Goal: Use online tool/utility: Use online tool/utility

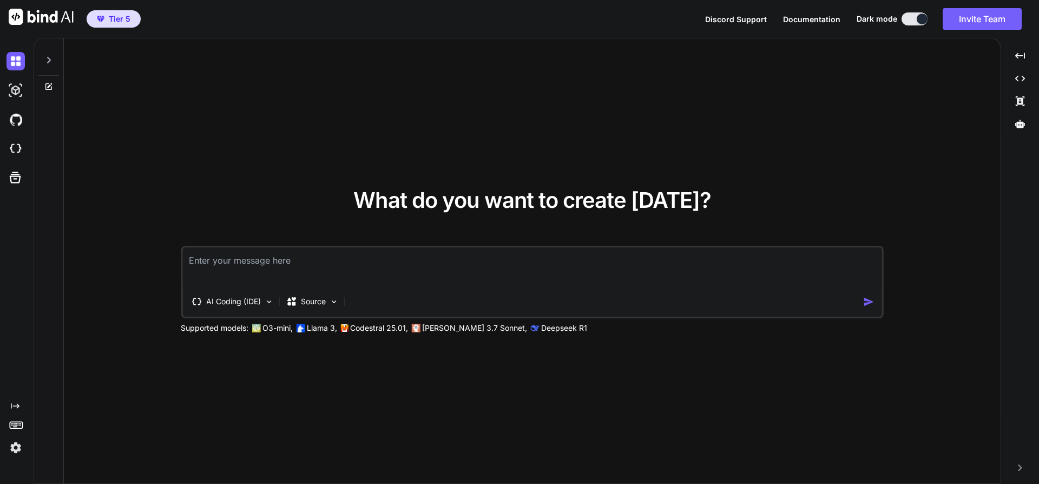
click at [47, 64] on icon at bounding box center [48, 60] width 9 height 9
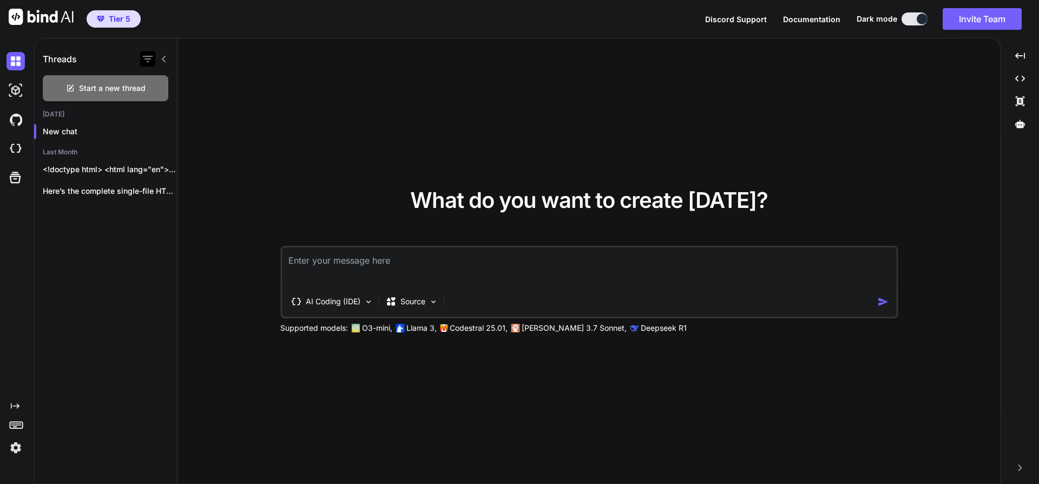
click at [148, 59] on icon "button" at bounding box center [148, 59] width 10 height 6
click at [157, 86] on input "Saved Threads" at bounding box center [153, 86] width 10 height 10
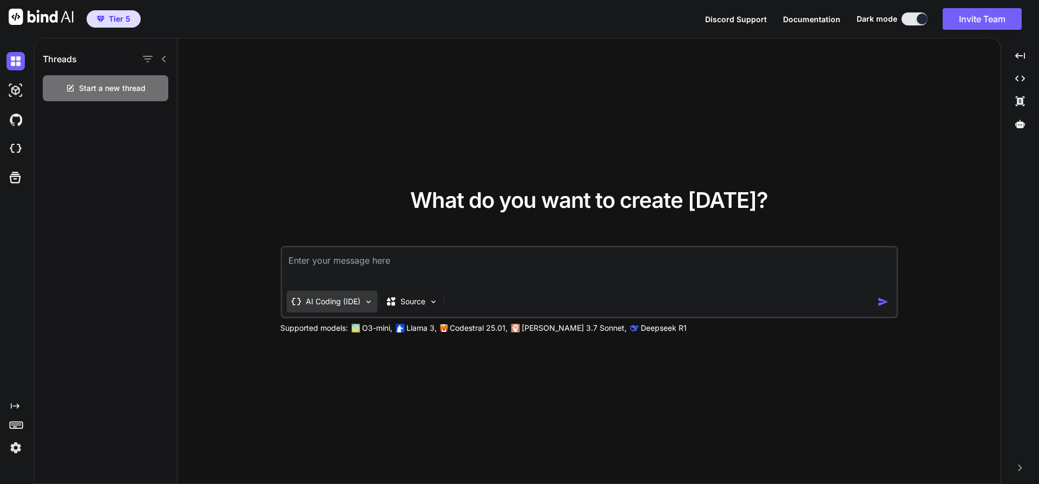
click at [322, 304] on p "AI Coding (IDE)" at bounding box center [333, 301] width 55 height 11
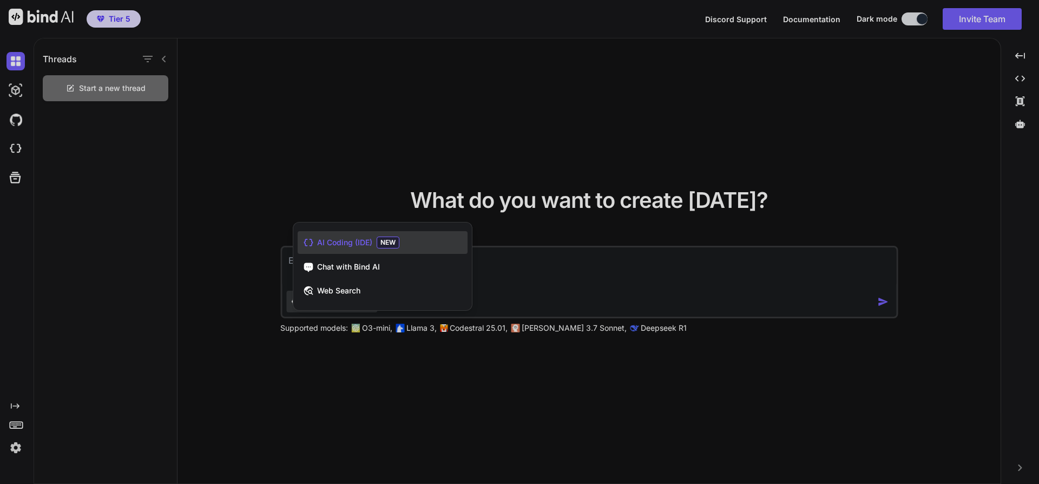
click at [331, 237] on span "AI Coding (IDE)" at bounding box center [344, 242] width 55 height 11
type textarea "x"
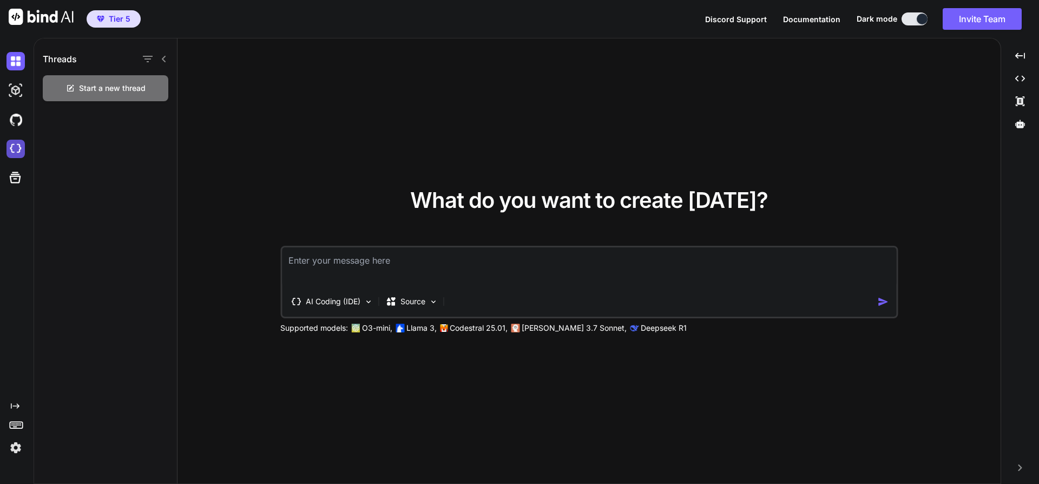
click at [12, 157] on img at bounding box center [15, 149] width 18 height 18
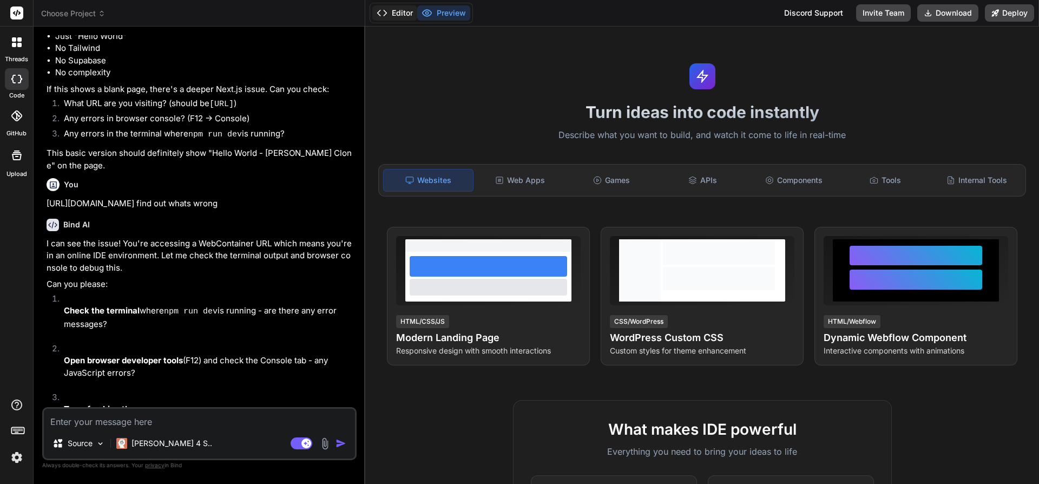
scroll to position [1011, 0]
click at [388, 12] on button "Editor" at bounding box center [394, 12] width 45 height 15
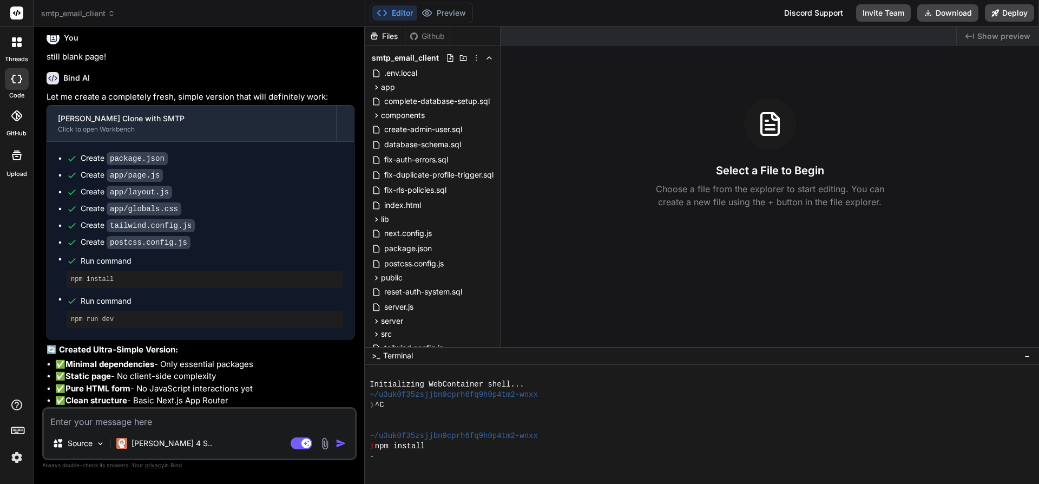
scroll to position [232, 0]
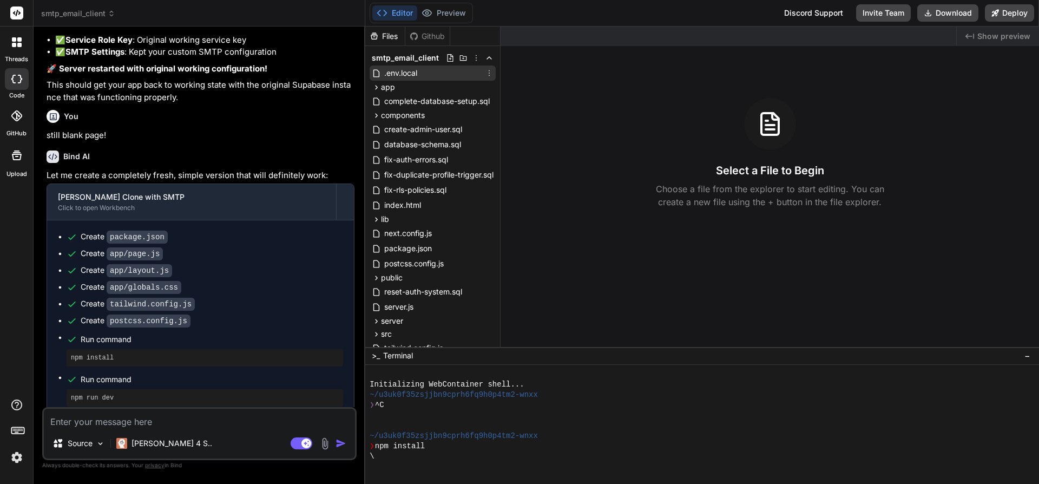
click at [405, 69] on span ".env.local" at bounding box center [400, 73] width 35 height 13
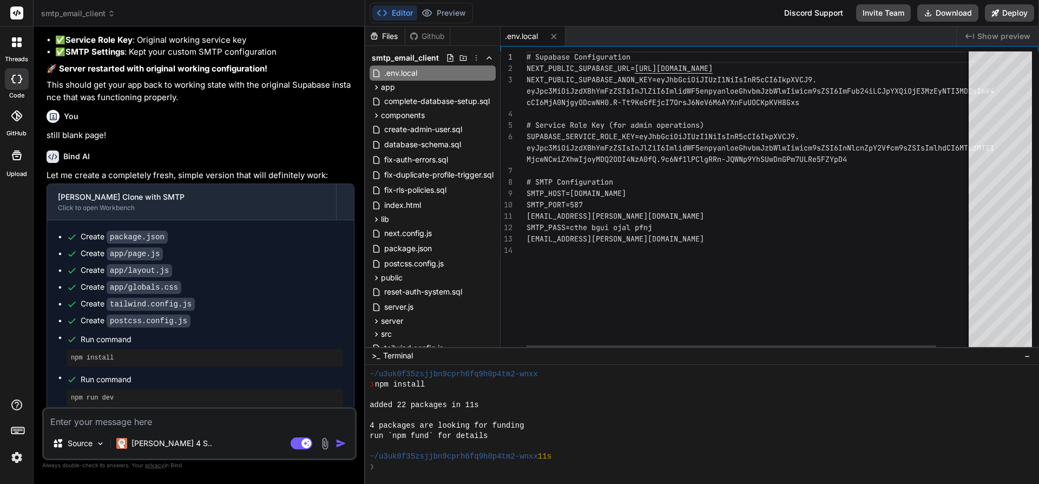
scroll to position [113, 0]
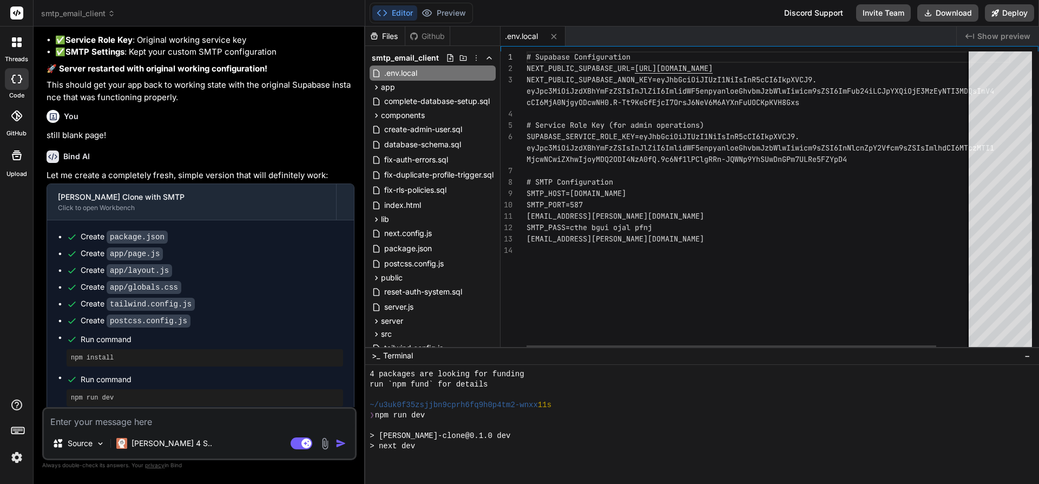
drag, startPoint x: 631, startPoint y: 233, endPoint x: 572, endPoint y: 225, distance: 59.5
click at [571, 227] on div "SMTP_PASS=cthe bgui ojal pfnj" at bounding box center [768, 227] width 484 height 11
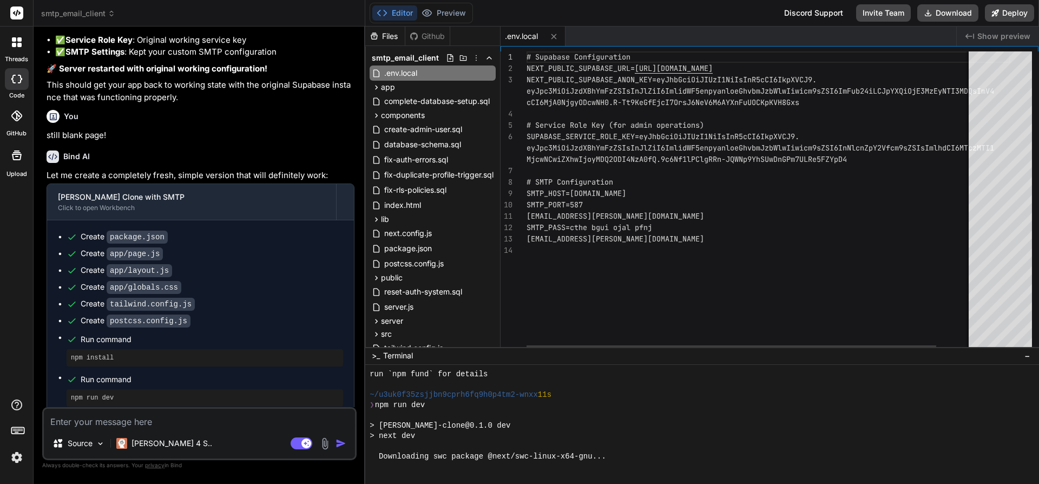
scroll to position [123, 0]
type textarea "x"
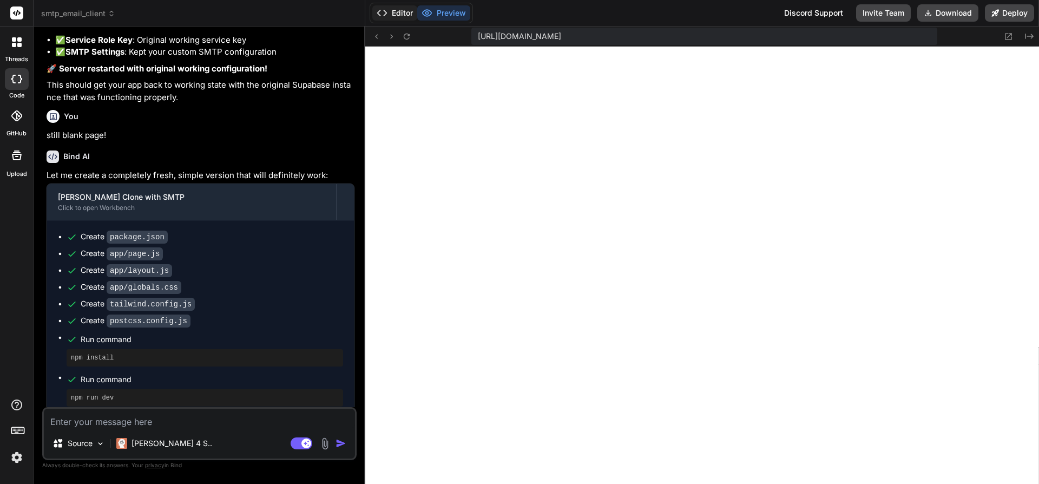
click at [401, 18] on button "Editor" at bounding box center [394, 12] width 45 height 15
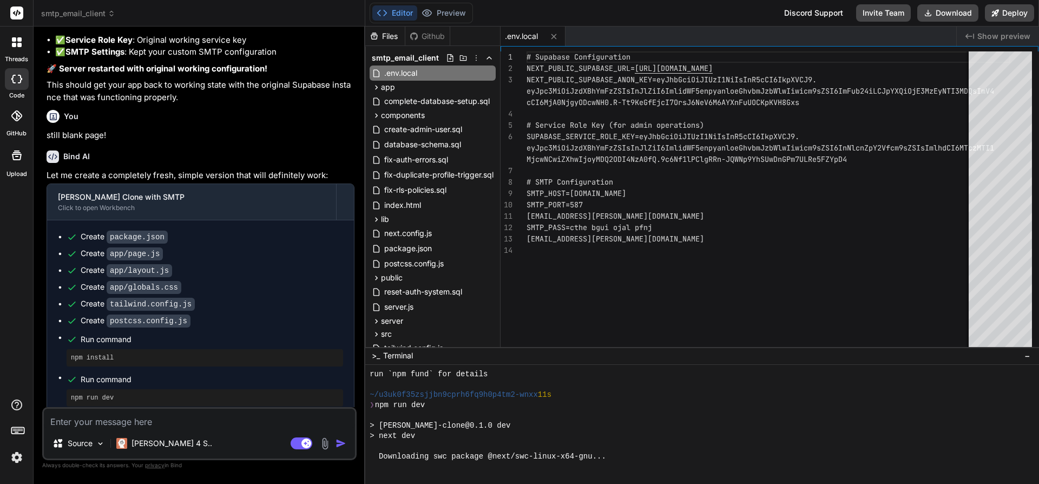
scroll to position [134, 0]
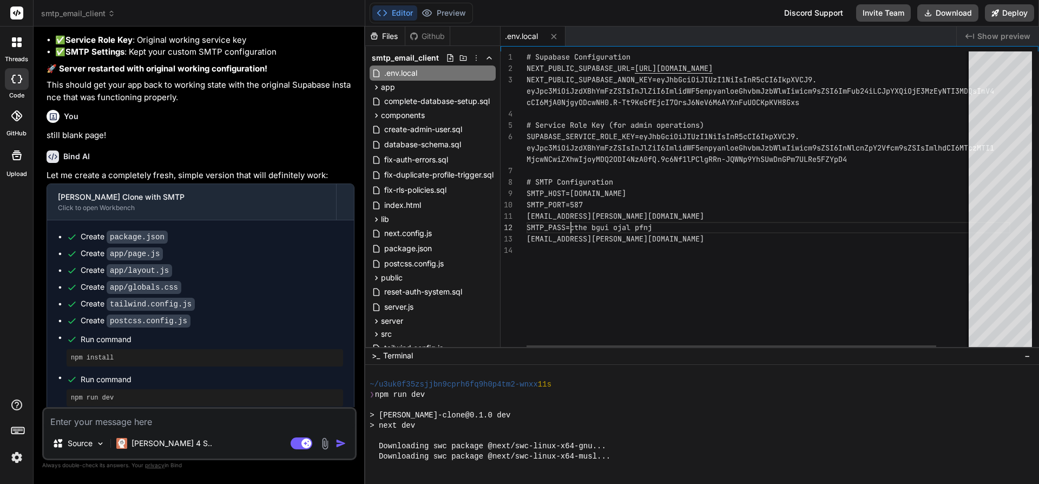
click at [572, 229] on div "# Supabase Configuration NEXT_PUBLIC_SUPABASE_URL= https://ieuayzzrjyhxhonbsmip…" at bounding box center [768, 201] width 484 height 300
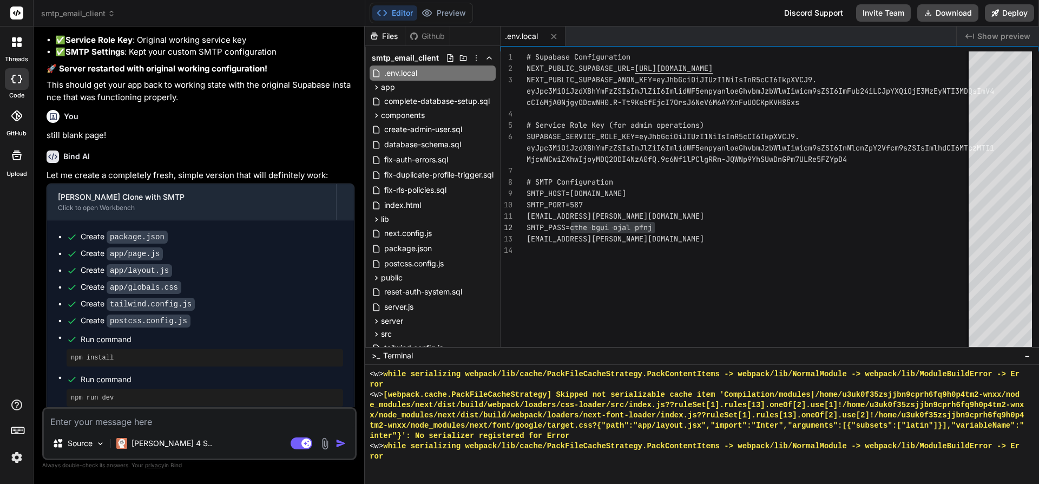
scroll to position [1295, 0]
